Goal: Information Seeking & Learning: Learn about a topic

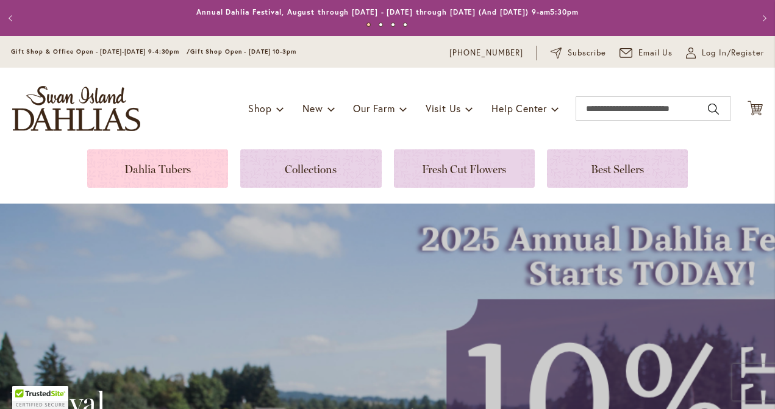
click at [175, 168] on link at bounding box center [157, 168] width 141 height 38
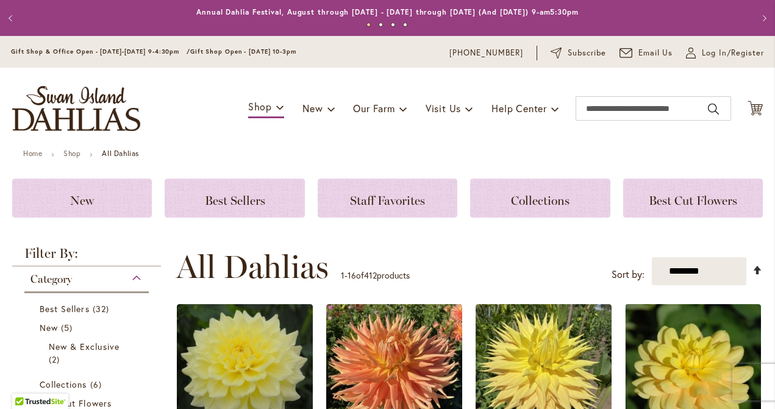
click at [757, 267] on link "Set Descending Direction" at bounding box center [757, 270] width 10 height 14
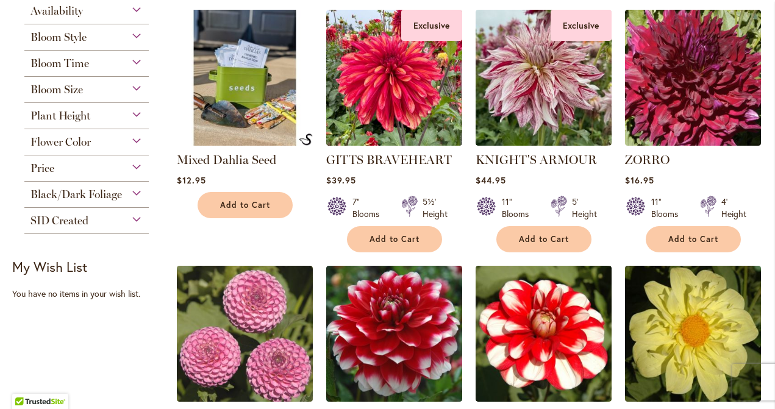
scroll to position [212, 0]
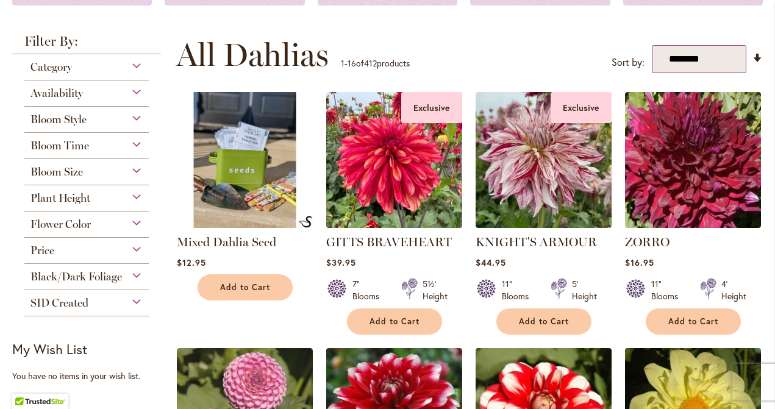
select select "****"
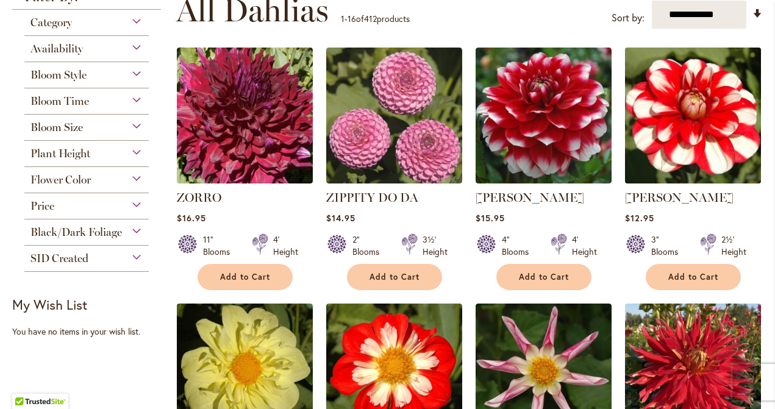
scroll to position [222, 0]
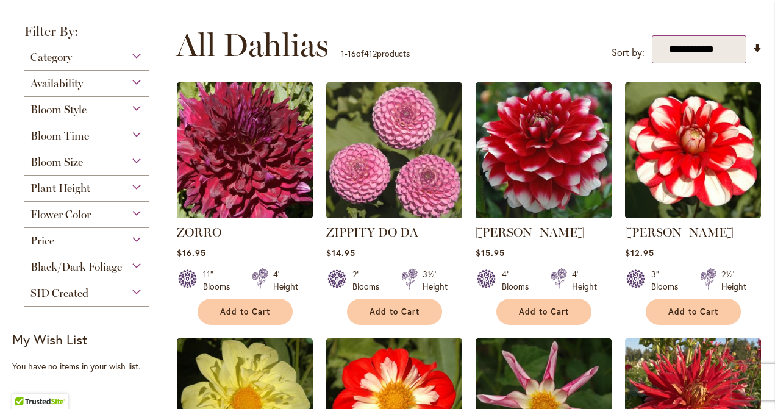
select select "*****"
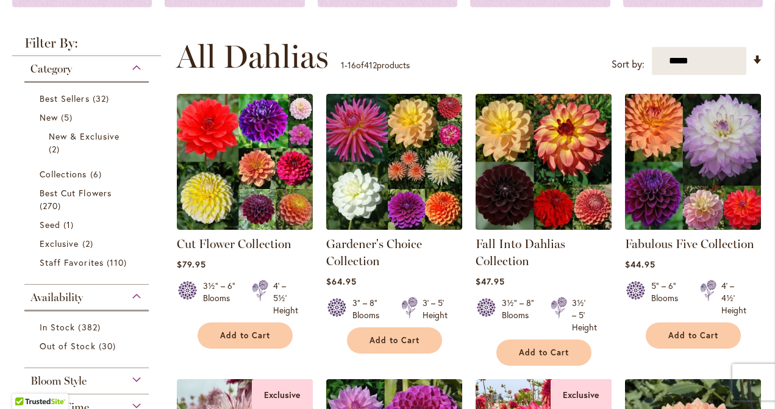
scroll to position [188, 0]
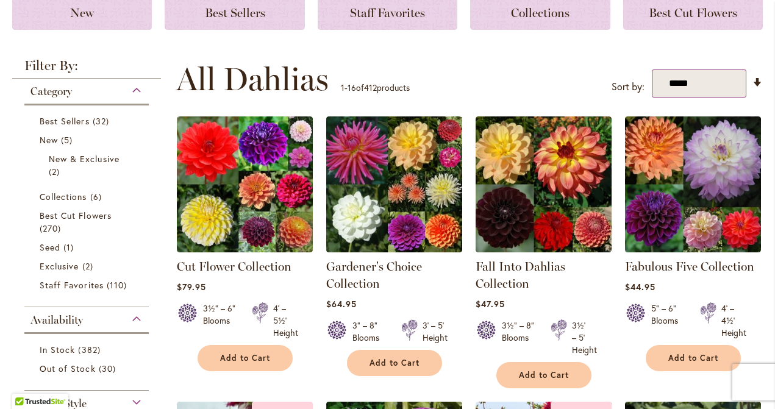
select select "****"
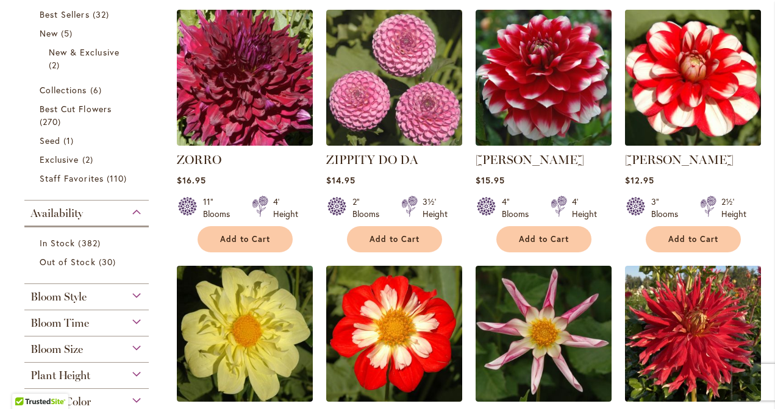
scroll to position [214, 0]
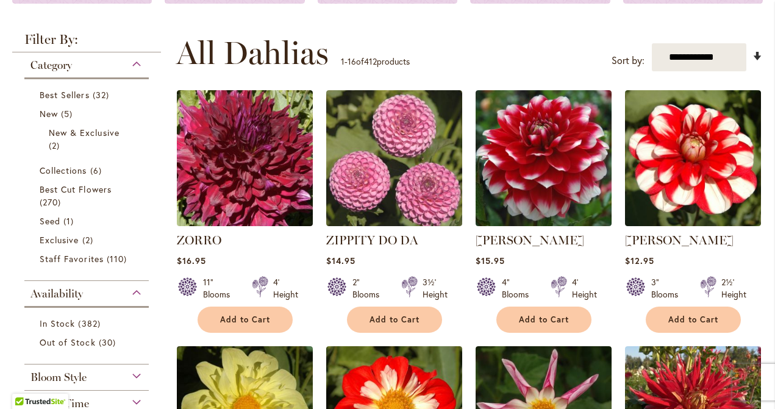
click at [757, 55] on link "Set Ascending Direction" at bounding box center [757, 56] width 10 height 14
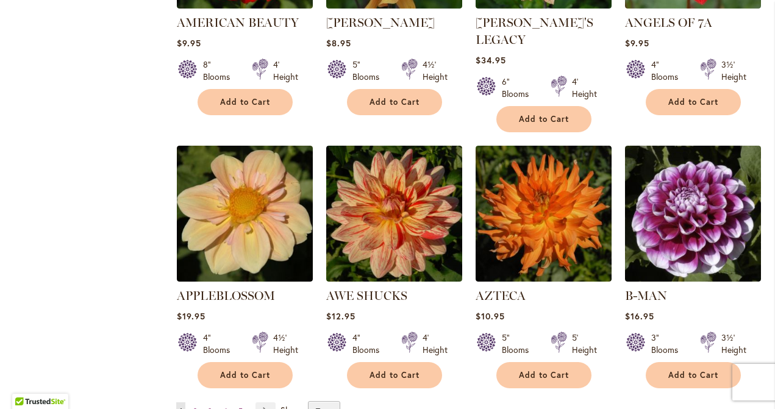
scroll to position [1029, 0]
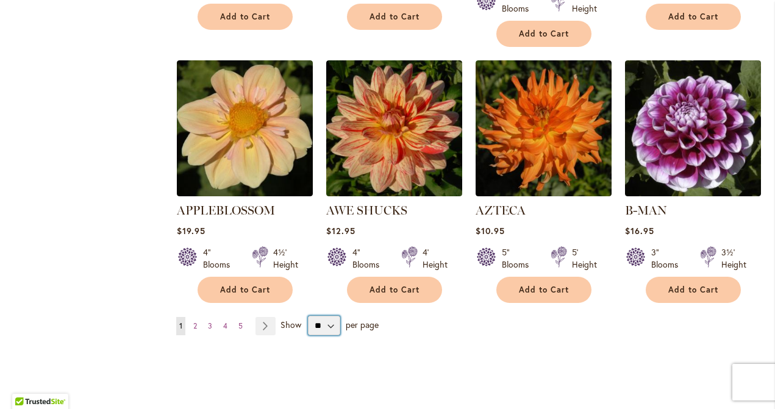
select select "**"
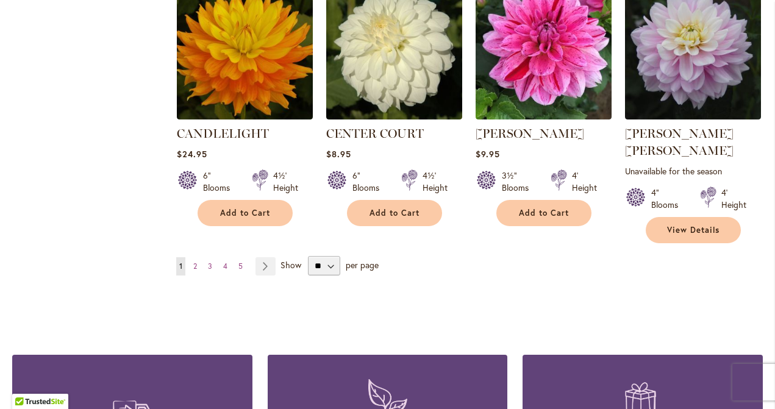
scroll to position [4220, 0]
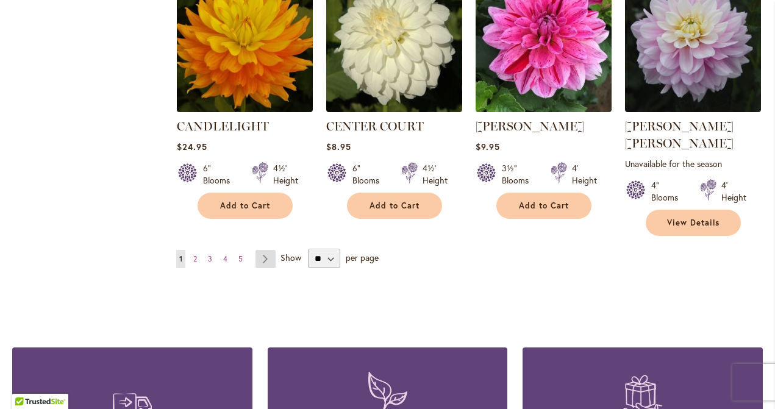
click at [263, 250] on link "Page Next" at bounding box center [265, 259] width 20 height 18
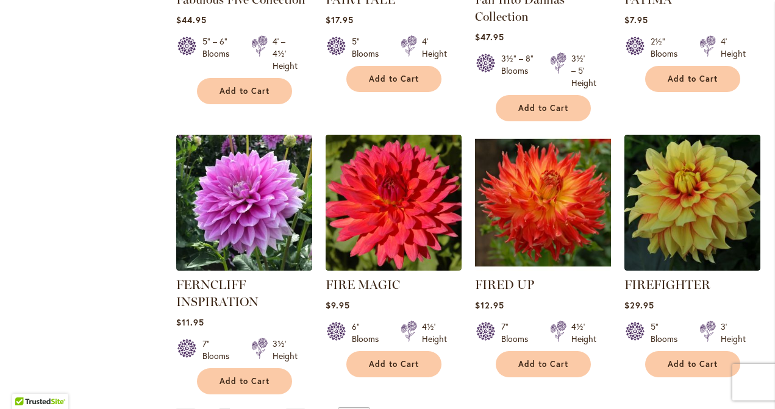
scroll to position [4183, 1]
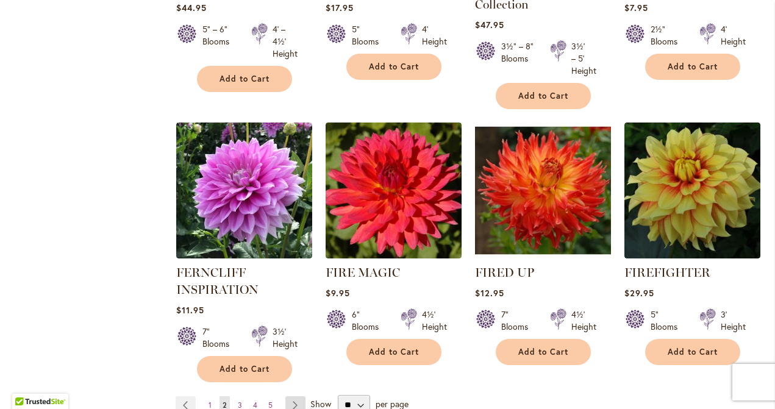
click at [296, 396] on link "Page Next" at bounding box center [295, 405] width 20 height 18
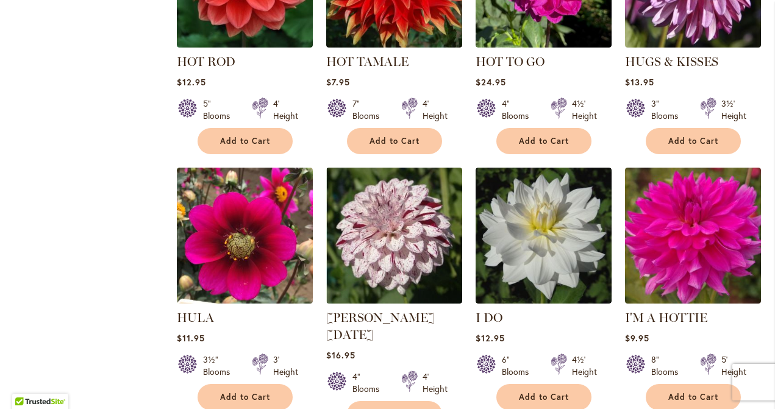
scroll to position [4254, 0]
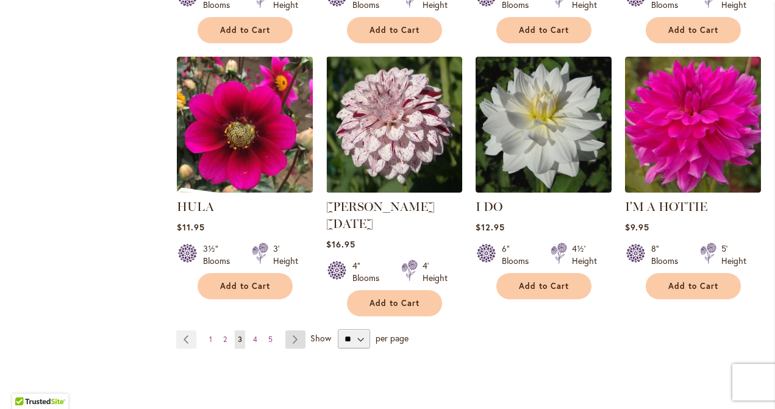
click at [292, 330] on link "Page Next" at bounding box center [295, 339] width 20 height 18
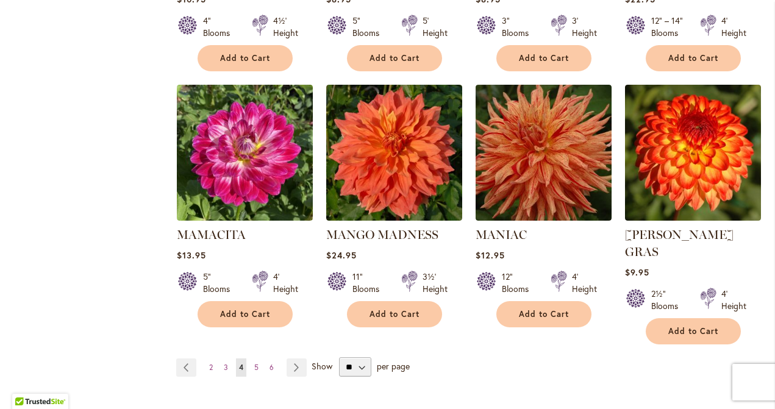
scroll to position [4175, 0]
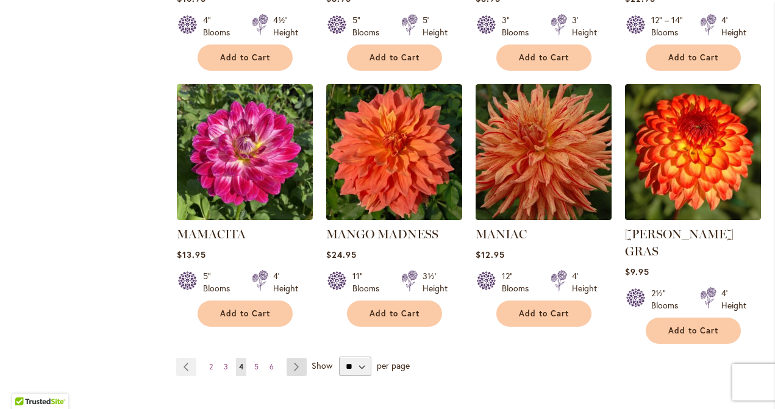
click at [297, 358] on link "Page Next" at bounding box center [297, 367] width 20 height 18
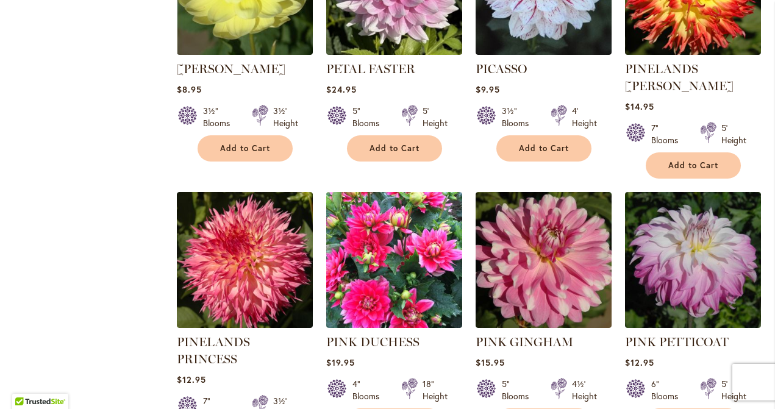
scroll to position [4167, 0]
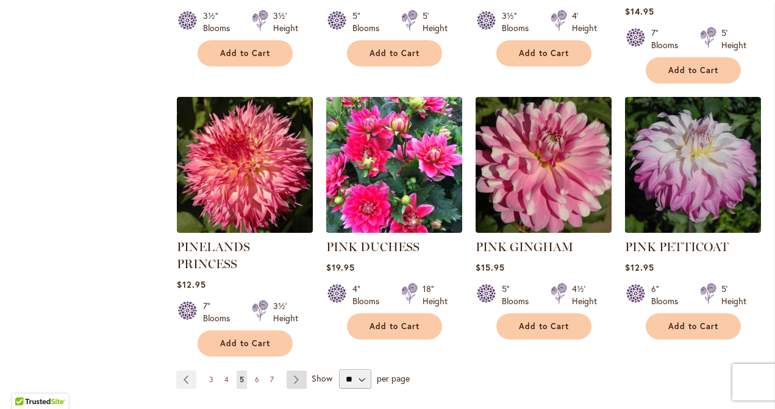
click at [297, 371] on link "Page Next" at bounding box center [297, 380] width 20 height 18
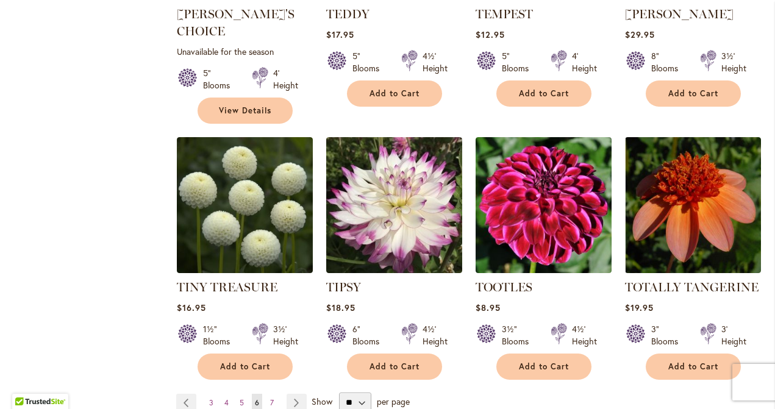
scroll to position [4082, 0]
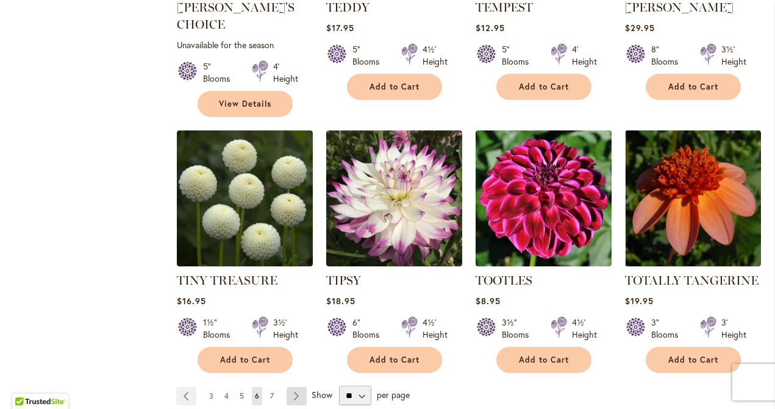
click at [296, 387] on link "Page Next" at bounding box center [297, 396] width 20 height 18
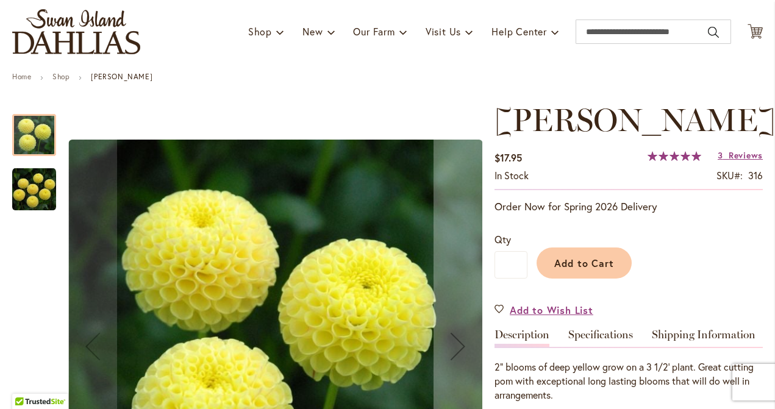
scroll to position [72, 0]
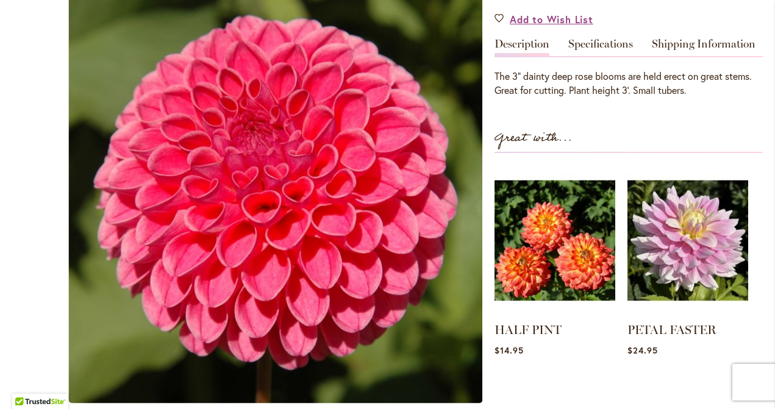
scroll to position [355, 0]
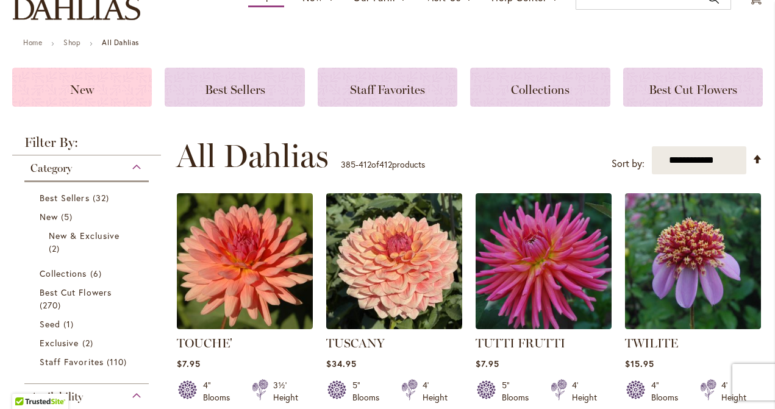
scroll to position [115, 0]
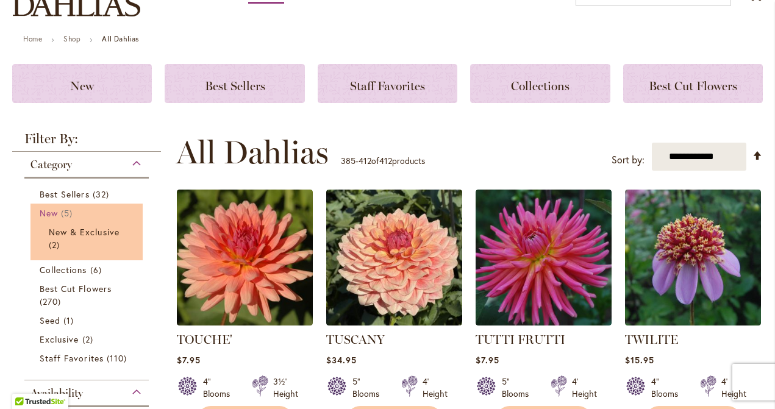
click at [46, 211] on span "New" at bounding box center [49, 213] width 18 height 12
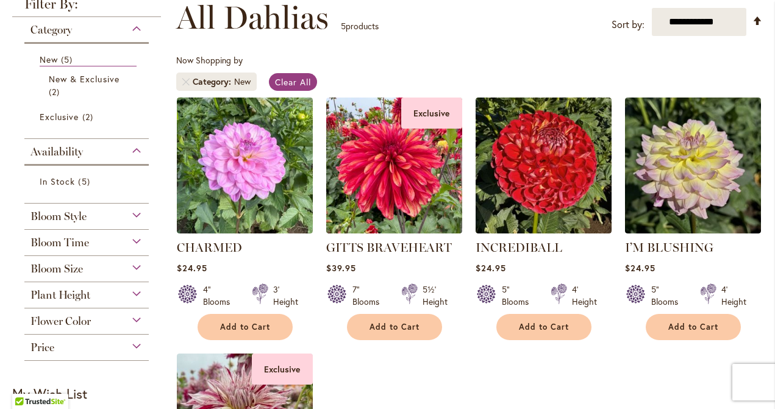
scroll to position [179, 0]
